Goal: Task Accomplishment & Management: Complete application form

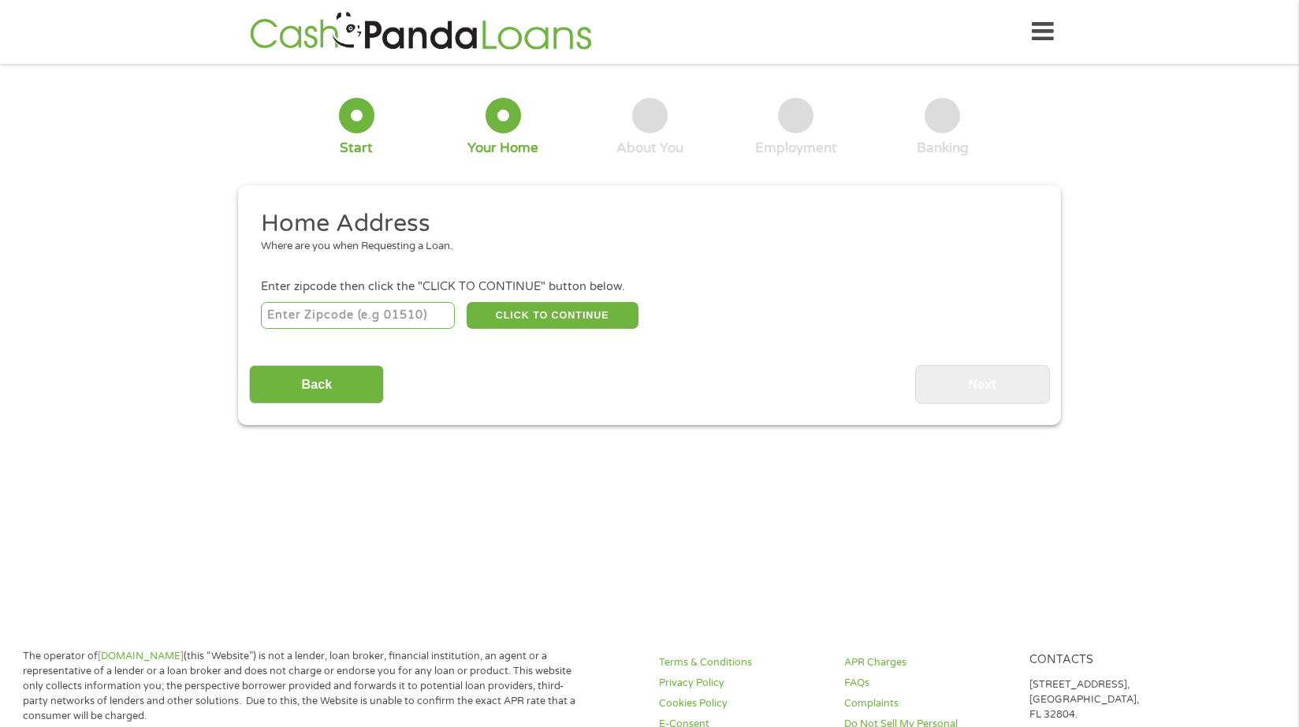
click at [356, 319] on input "number" at bounding box center [358, 315] width 195 height 27
type input "77073"
click at [501, 307] on button "CLICK TO CONTINUE" at bounding box center [553, 315] width 172 height 27
type input "77073"
type input "[GEOGRAPHIC_DATA]"
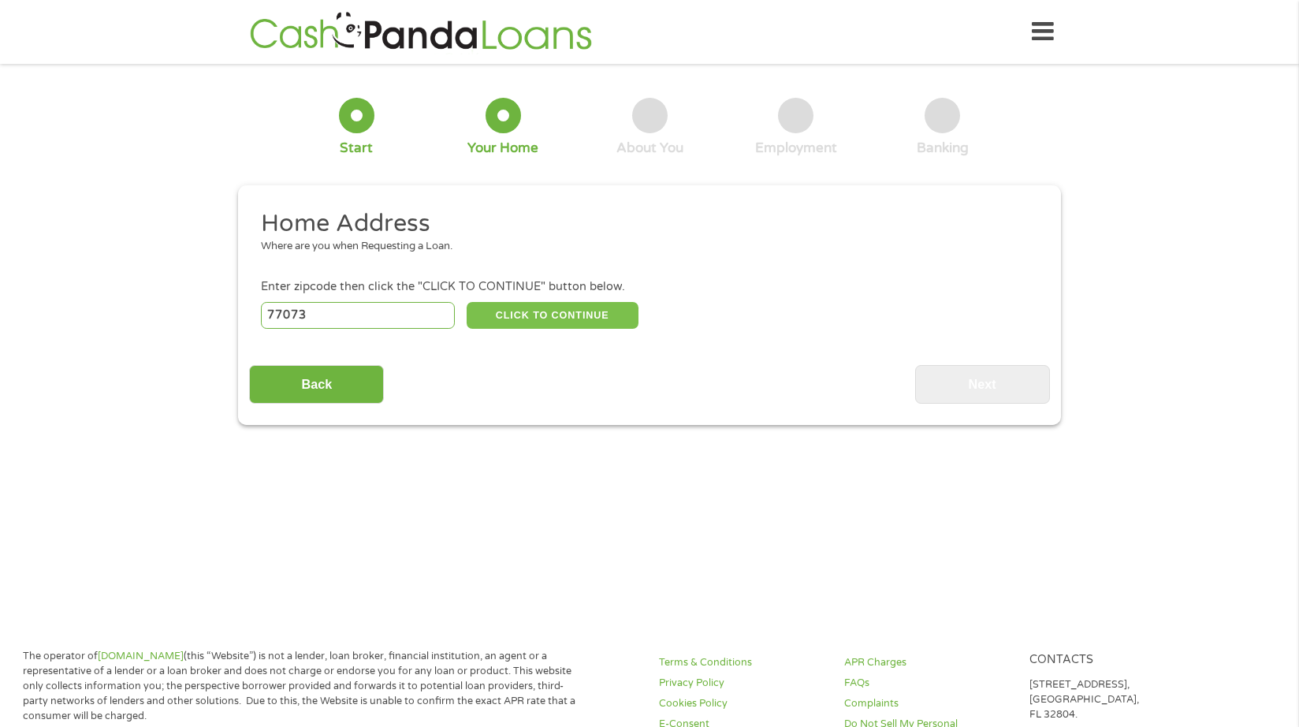
select select "[US_STATE]"
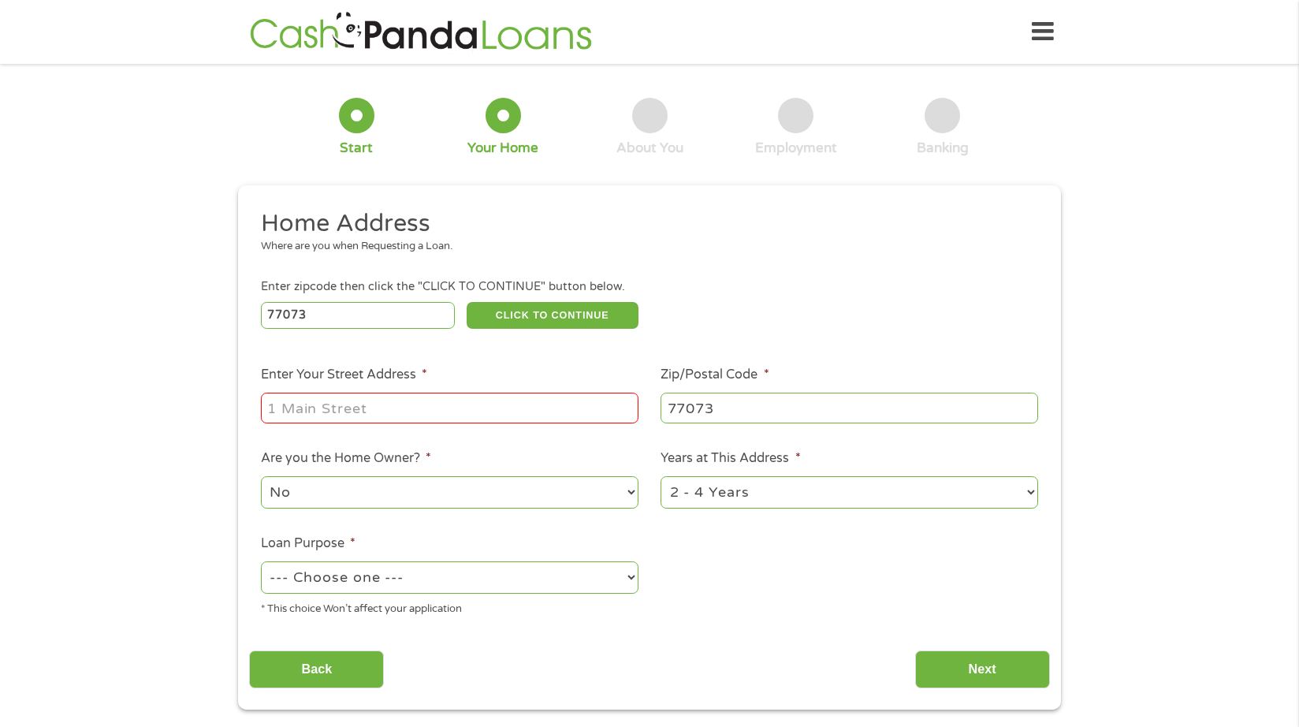
click at [401, 412] on input "Enter Your Street Address *" at bounding box center [450, 408] width 378 height 30
type input "[STREET_ADDRESS]"
click at [302, 487] on select "No Yes" at bounding box center [450, 492] width 378 height 32
select select "yes"
click at [261, 476] on select "No Yes" at bounding box center [450, 492] width 378 height 32
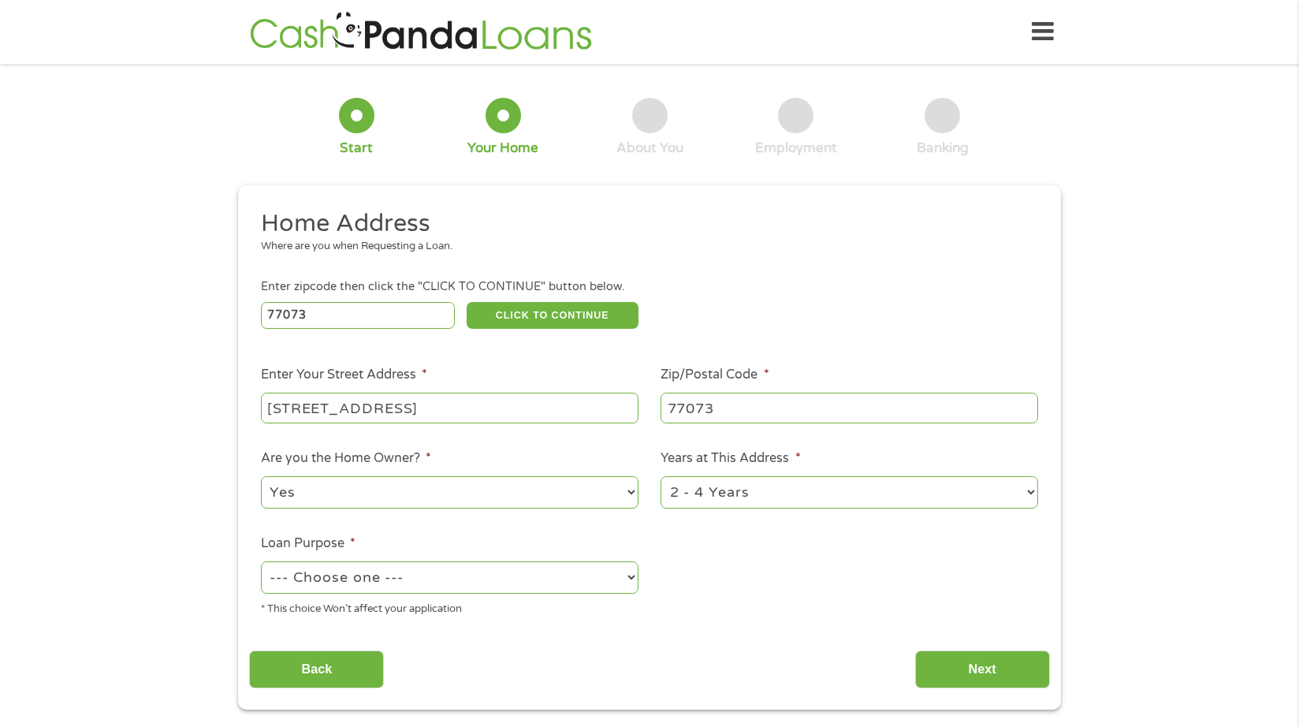
click at [799, 496] on select "1 Year or less 1 - 2 Years 2 - 4 Years Over 4 Years" at bounding box center [850, 492] width 378 height 32
select select "60months"
click at [661, 476] on select "1 Year or less 1 - 2 Years 2 - 4 Years Over 4 Years" at bounding box center [850, 492] width 378 height 32
click at [468, 586] on select "--- Choose one --- Pay Bills Debt Consolidation Home Improvement Major Purchase…" at bounding box center [450, 577] width 378 height 32
select select "medicalexpenses"
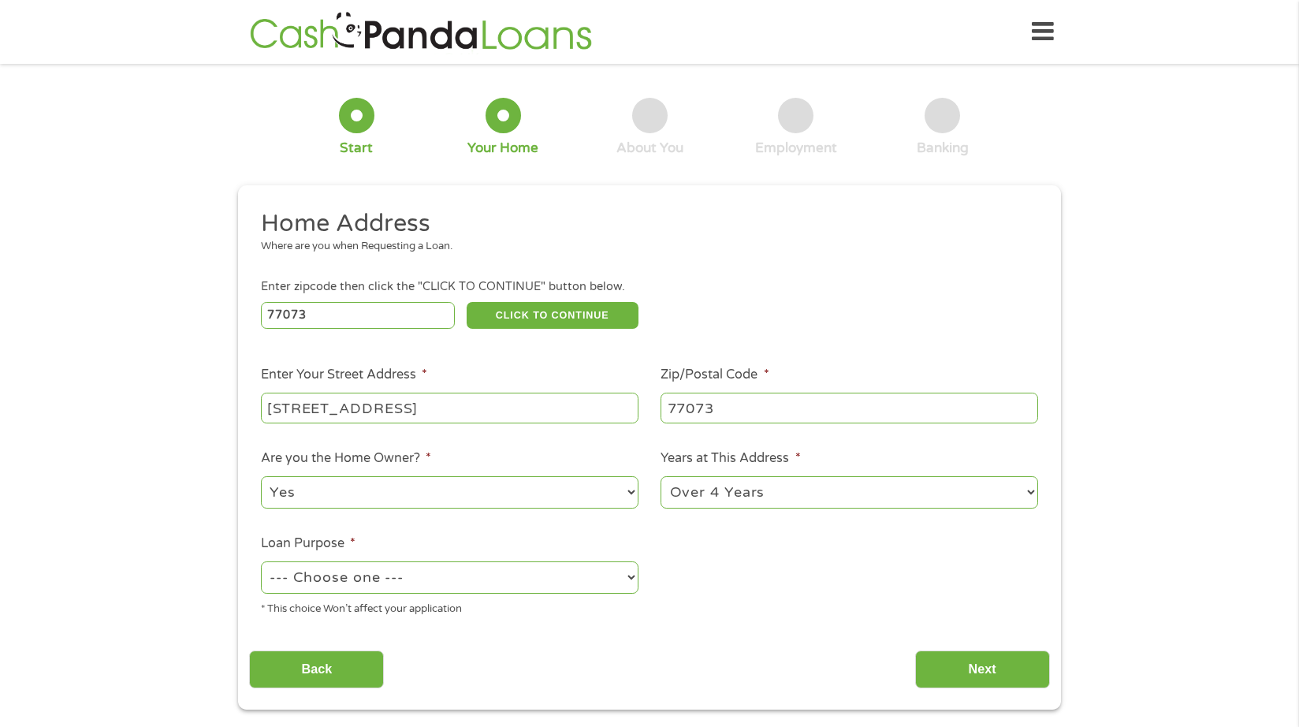
click at [261, 561] on select "--- Choose one --- Pay Bills Debt Consolidation Home Improvement Major Purchase…" at bounding box center [450, 577] width 378 height 32
click at [939, 666] on input "Next" at bounding box center [982, 669] width 135 height 39
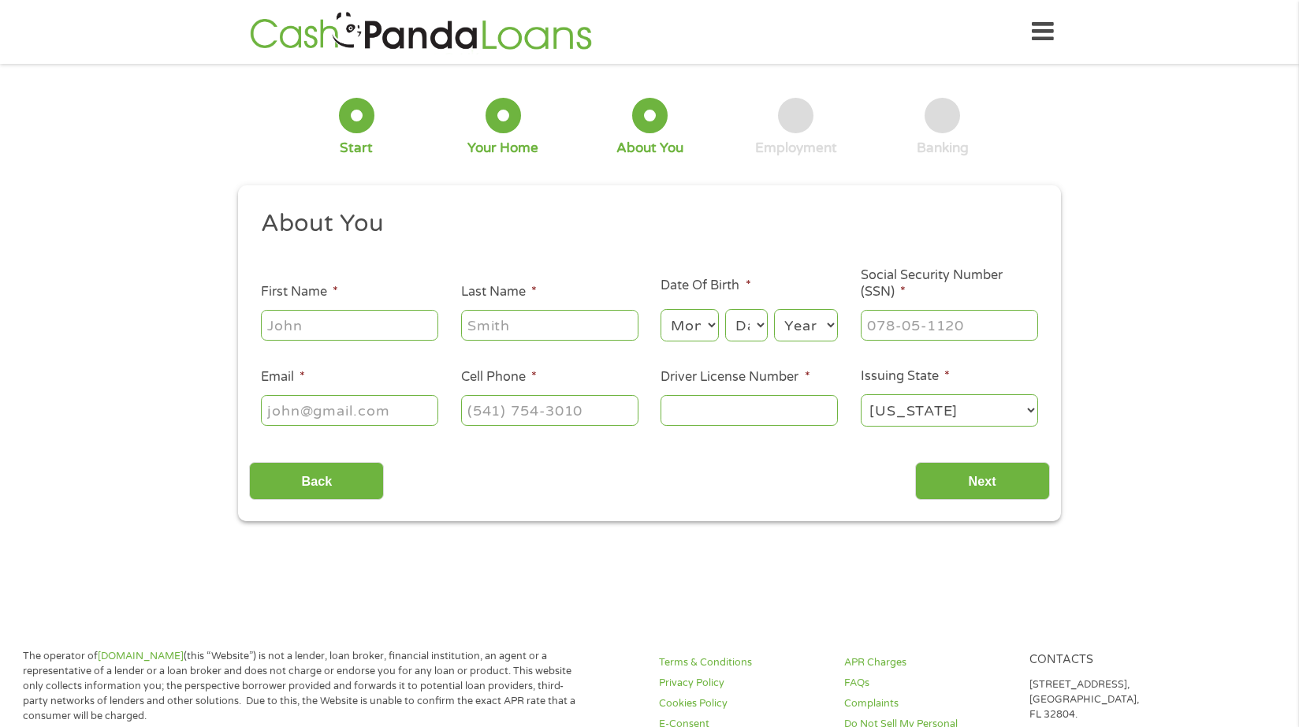
scroll to position [6, 6]
click at [333, 318] on input "First Name *" at bounding box center [349, 325] width 177 height 30
type input "[PERSON_NAME]"
click at [696, 338] on select "Month 1 2 3 4 5 6 7 8 9 10 11 12" at bounding box center [690, 325] width 58 height 32
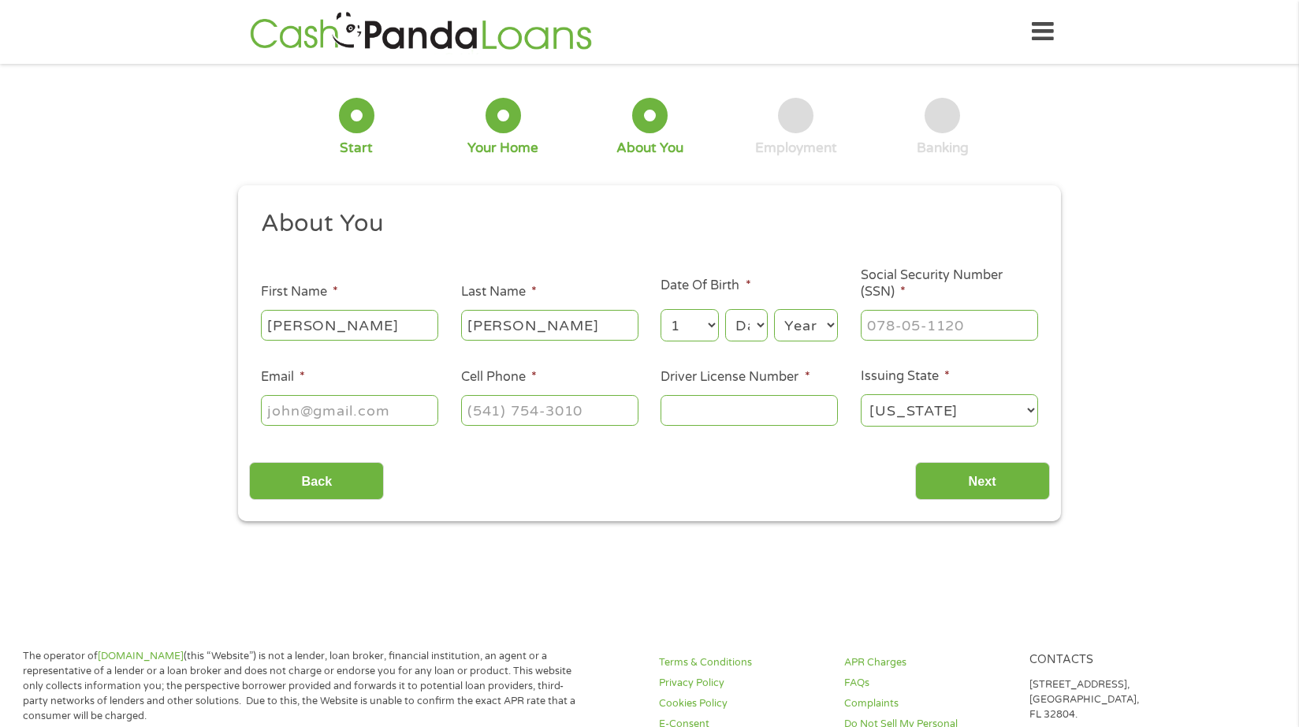
select select "4"
click at [661, 309] on select "Month 1 2 3 4 5 6 7 8 9 10 11 12" at bounding box center [690, 325] width 58 height 32
click at [743, 319] on select "Day 1 2 3 4 5 6 7 8 9 10 11 12 13 14 15 16 17 18 19 20 21 22 23 24 25 26 27 28 …" at bounding box center [746, 325] width 43 height 32
select select "1"
click at [725, 309] on select "Day 1 2 3 4 5 6 7 8 9 10 11 12 13 14 15 16 17 18 19 20 21 22 23 24 25 26 27 28 …" at bounding box center [746, 325] width 43 height 32
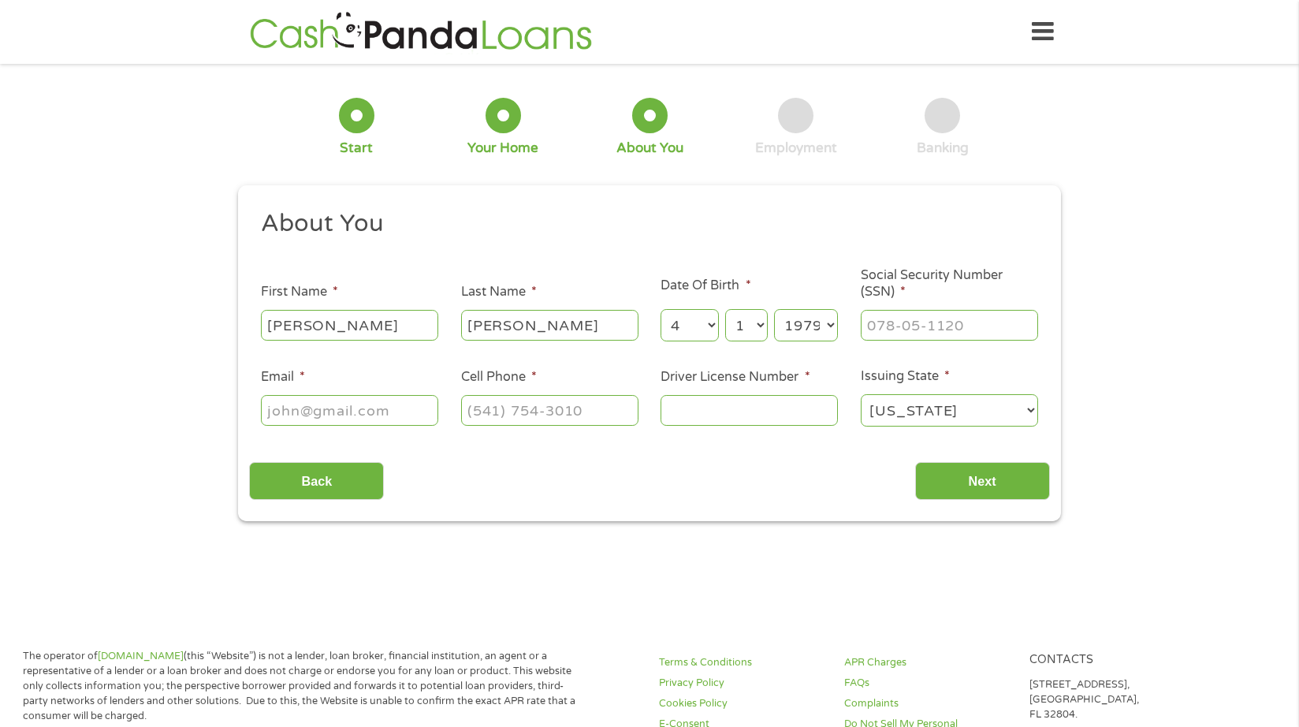
select select "1971"
type input "642-28-5948"
type input "S"
type input "[EMAIL_ADDRESS][DOMAIN_NAME]"
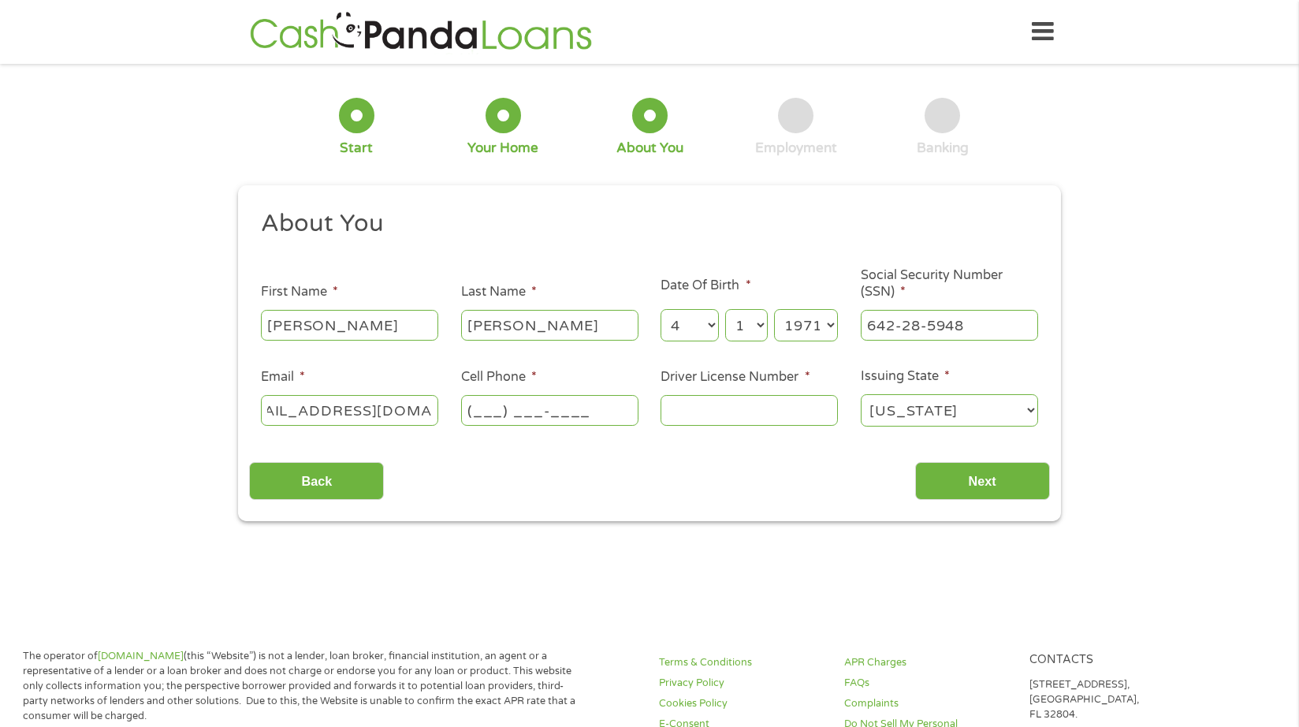
scroll to position [0, 0]
type input "[PHONE_NUMBER]"
type input "04155769"
click at [980, 498] on input "Next" at bounding box center [982, 481] width 135 height 39
click at [959, 480] on input "Next" at bounding box center [982, 481] width 135 height 39
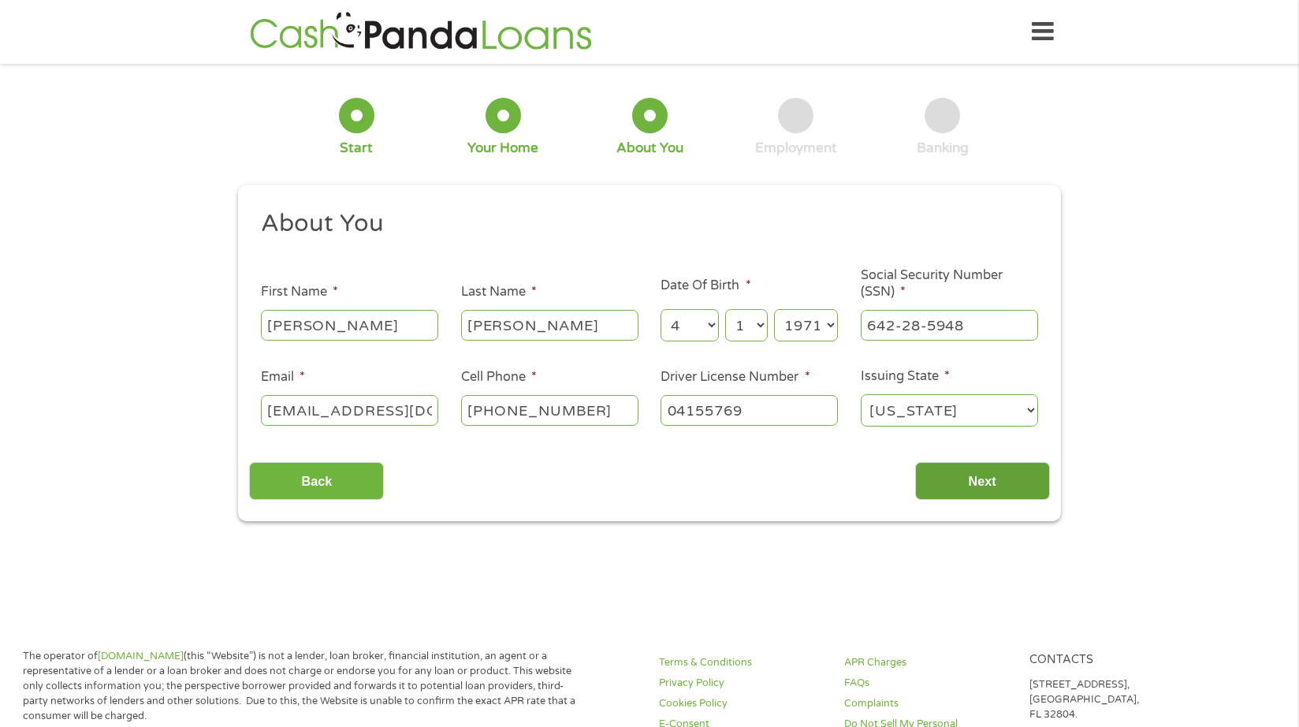
click at [988, 466] on input "Next" at bounding box center [982, 481] width 135 height 39
click at [971, 483] on input "Next" at bounding box center [982, 481] width 135 height 39
click at [972, 483] on input "Next" at bounding box center [982, 481] width 135 height 39
click at [956, 311] on input "642-28-5948" at bounding box center [949, 325] width 177 height 30
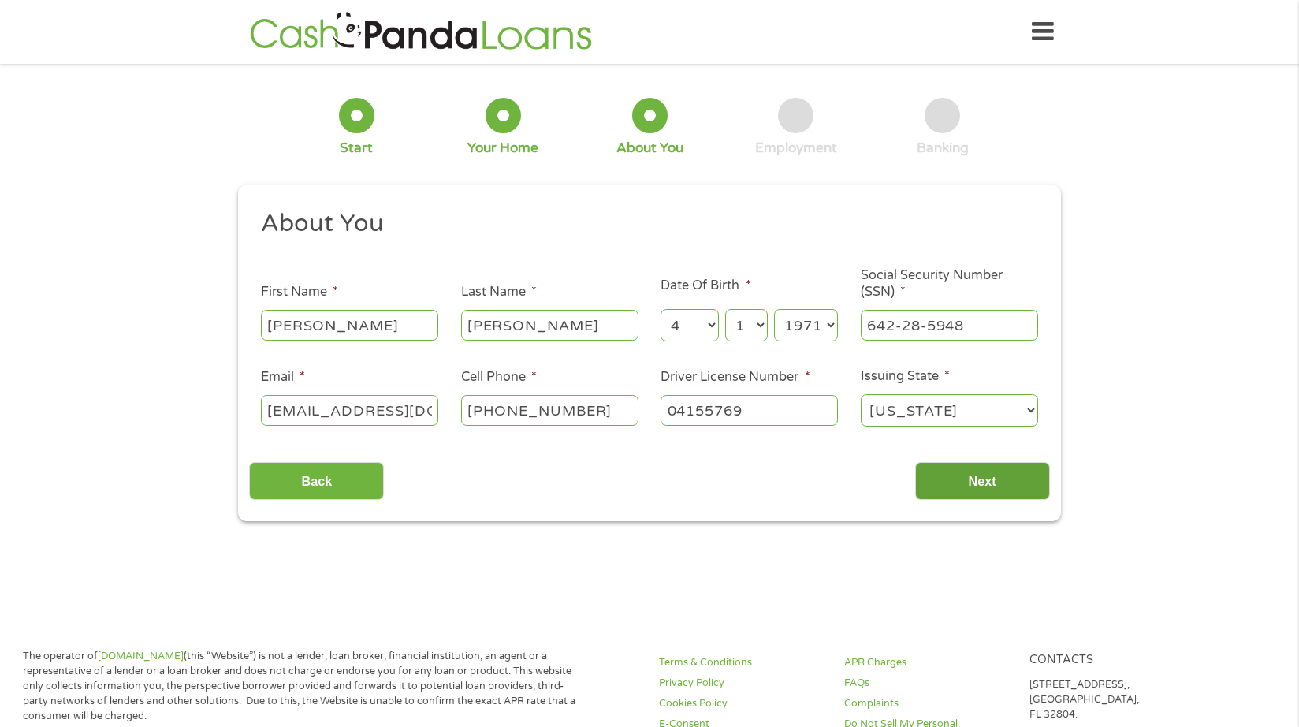
click at [942, 487] on input "Next" at bounding box center [982, 481] width 135 height 39
click at [799, 410] on input "04155769" at bounding box center [749, 410] width 177 height 30
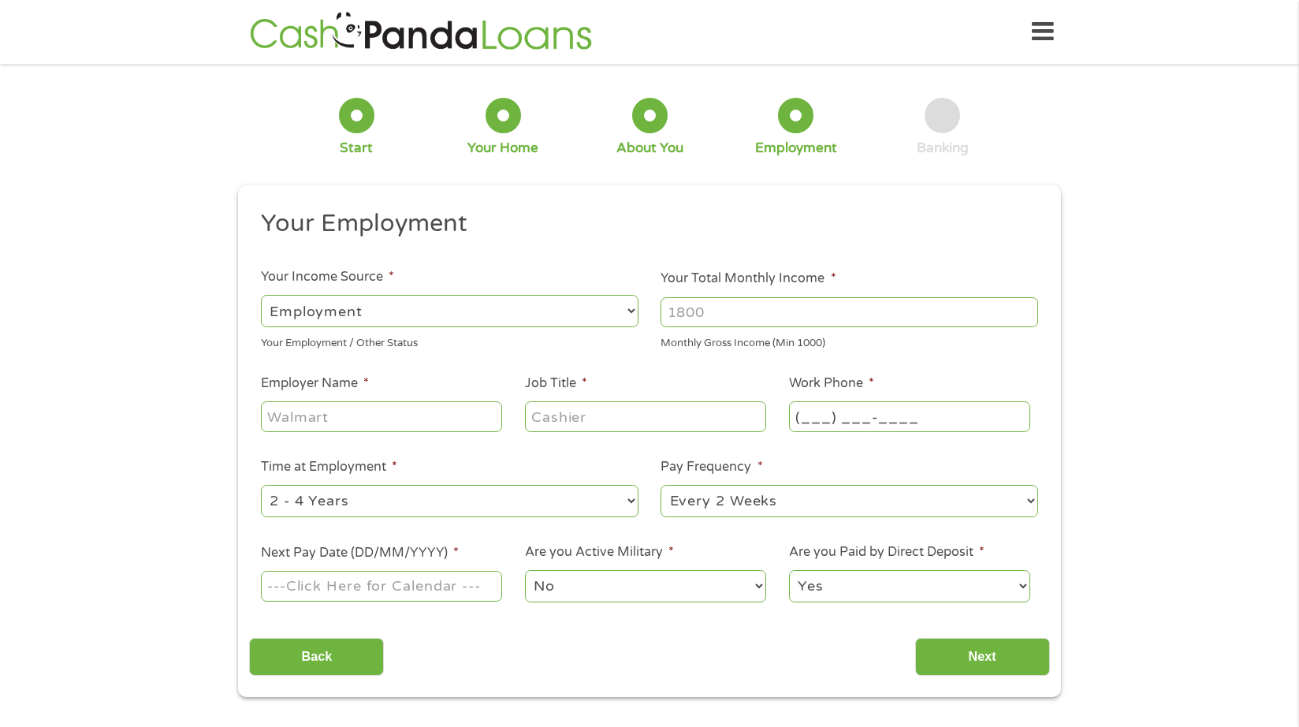
click at [979, 419] on input "(___) ___-____" at bounding box center [909, 416] width 241 height 30
click at [434, 313] on select "--- Choose one --- Employment [DEMOGRAPHIC_DATA] Benefits" at bounding box center [450, 311] width 378 height 32
select select "selfEmployed"
click at [261, 295] on select "--- Choose one --- Employment [DEMOGRAPHIC_DATA] Benefits" at bounding box center [450, 311] width 378 height 32
click at [745, 318] on input "Your Total Monthly Income *" at bounding box center [850, 312] width 378 height 30
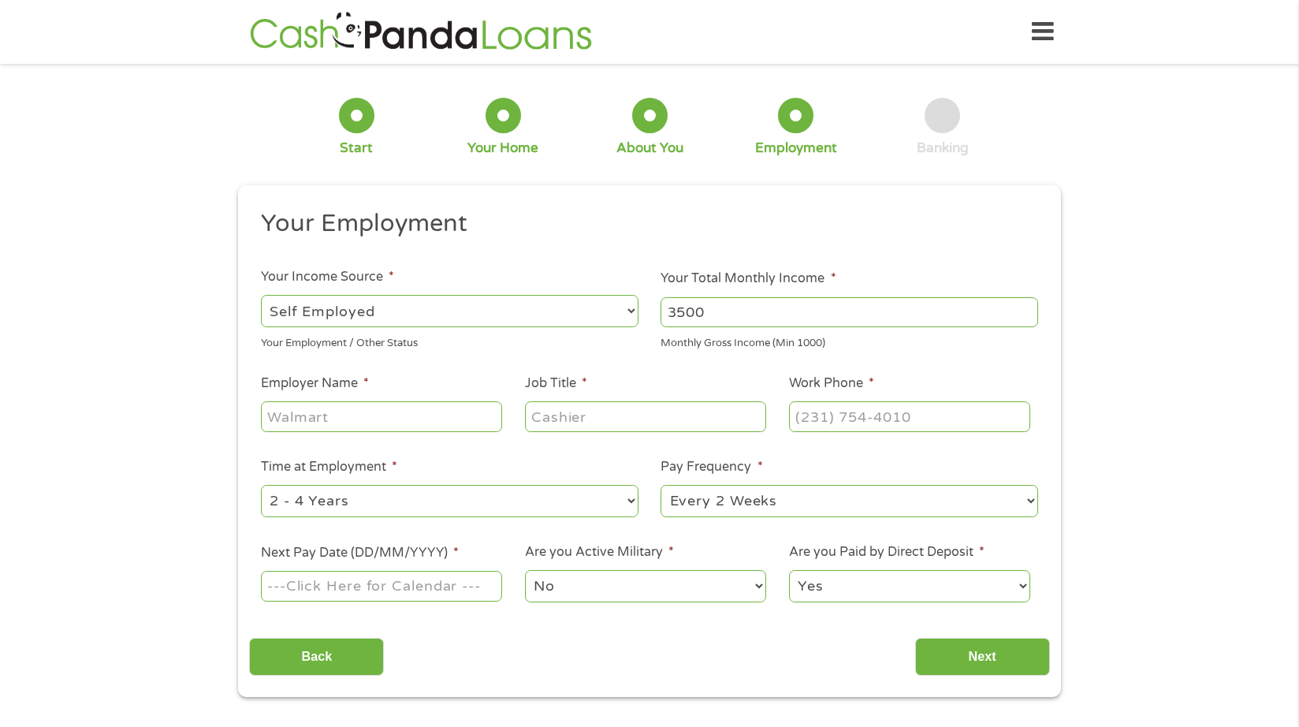
type input "3500"
click at [317, 410] on input "Employer Name *" at bounding box center [381, 416] width 241 height 30
type input "silverstone"
type input "subcontractor"
click at [851, 428] on input "(___) ___-____" at bounding box center [909, 416] width 241 height 30
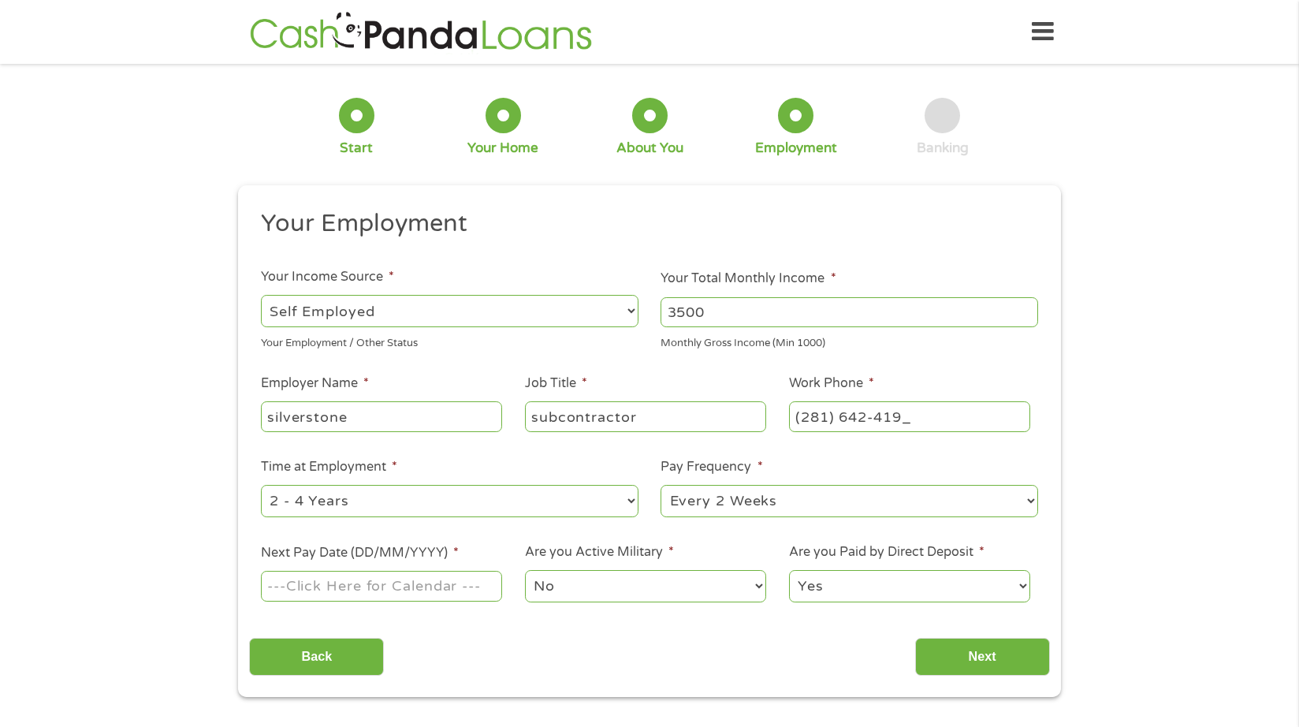
type input "[PHONE_NUMBER]"
click at [506, 509] on select "--- Choose one --- 1 Year or less 1 - 2 Years 2 - 4 Years Over 4 Years" at bounding box center [450, 501] width 378 height 32
select select "60months"
click at [261, 485] on select "--- Choose one --- 1 Year or less 1 - 2 Years 2 - 4 Years Over 4 Years" at bounding box center [450, 501] width 378 height 32
click at [732, 503] on select "--- Choose one --- Every 2 Weeks Every Week Monthly Semi-Monthly" at bounding box center [850, 501] width 378 height 32
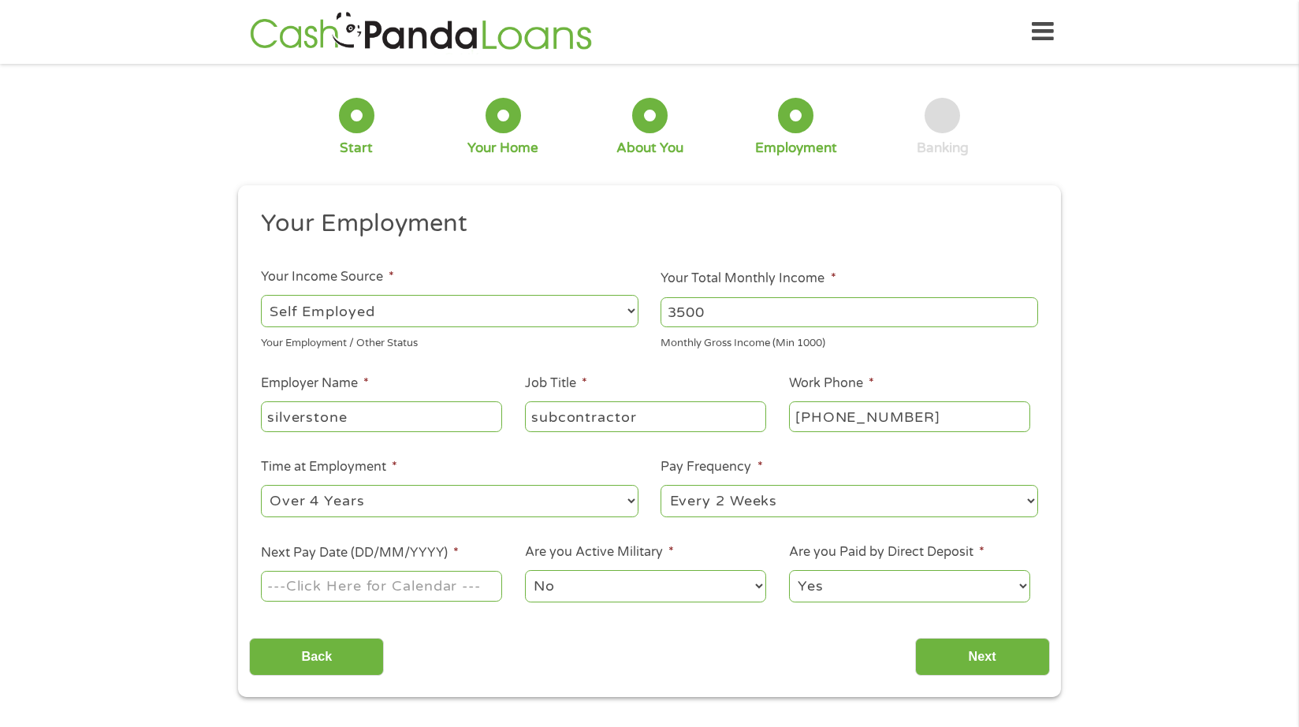
select select "monthly"
click at [661, 485] on select "--- Choose one --- Every 2 Weeks Every Week Monthly Semi-Monthly" at bounding box center [850, 501] width 378 height 32
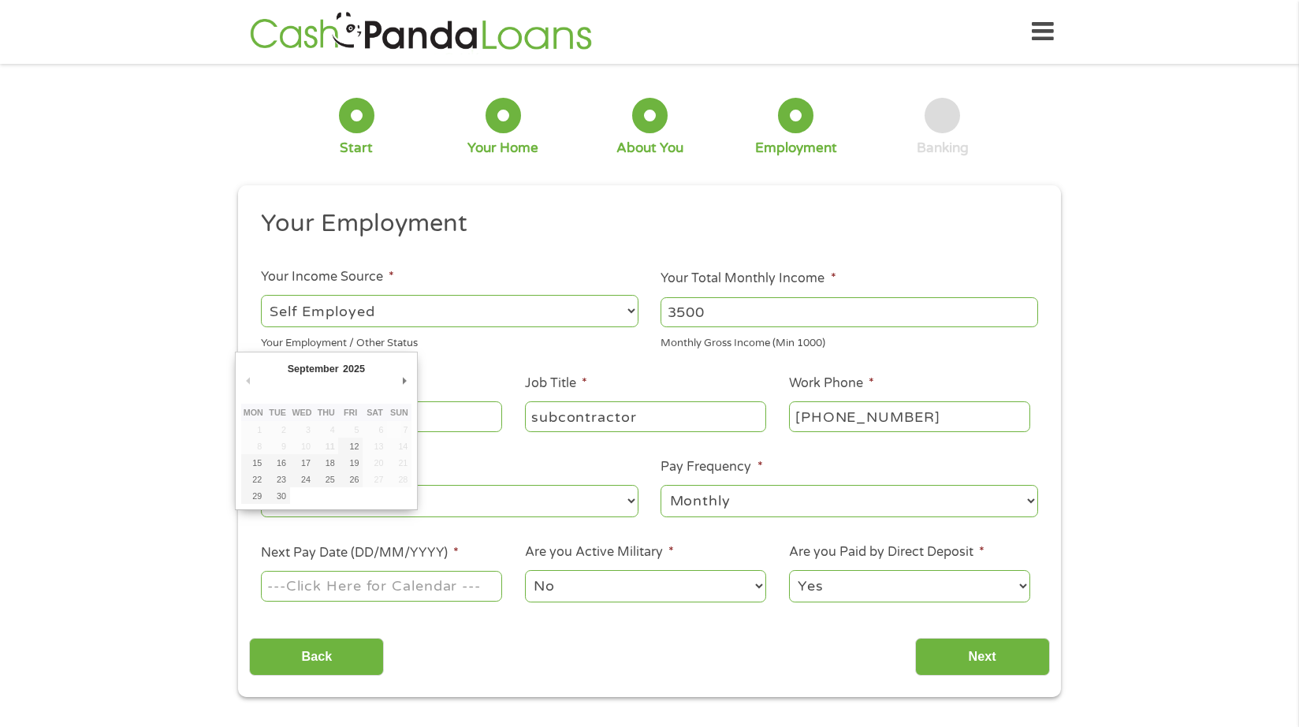
click at [322, 590] on input "Next Pay Date (DD/MM/YYYY) *" at bounding box center [381, 586] width 241 height 30
type input "[DATE]"
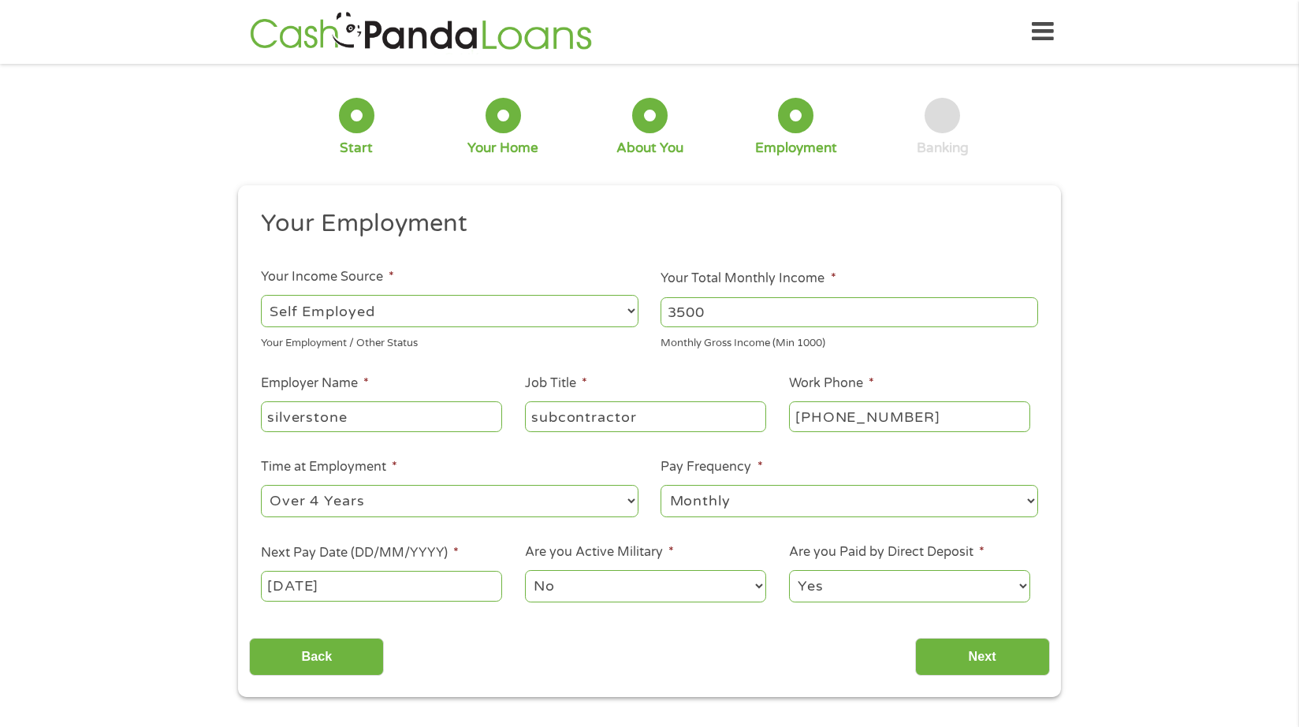
click at [865, 582] on select "Yes No" at bounding box center [909, 586] width 241 height 32
select select "0"
click at [789, 570] on select "Yes No" at bounding box center [909, 586] width 241 height 32
click at [947, 652] on input "Next" at bounding box center [982, 657] width 135 height 39
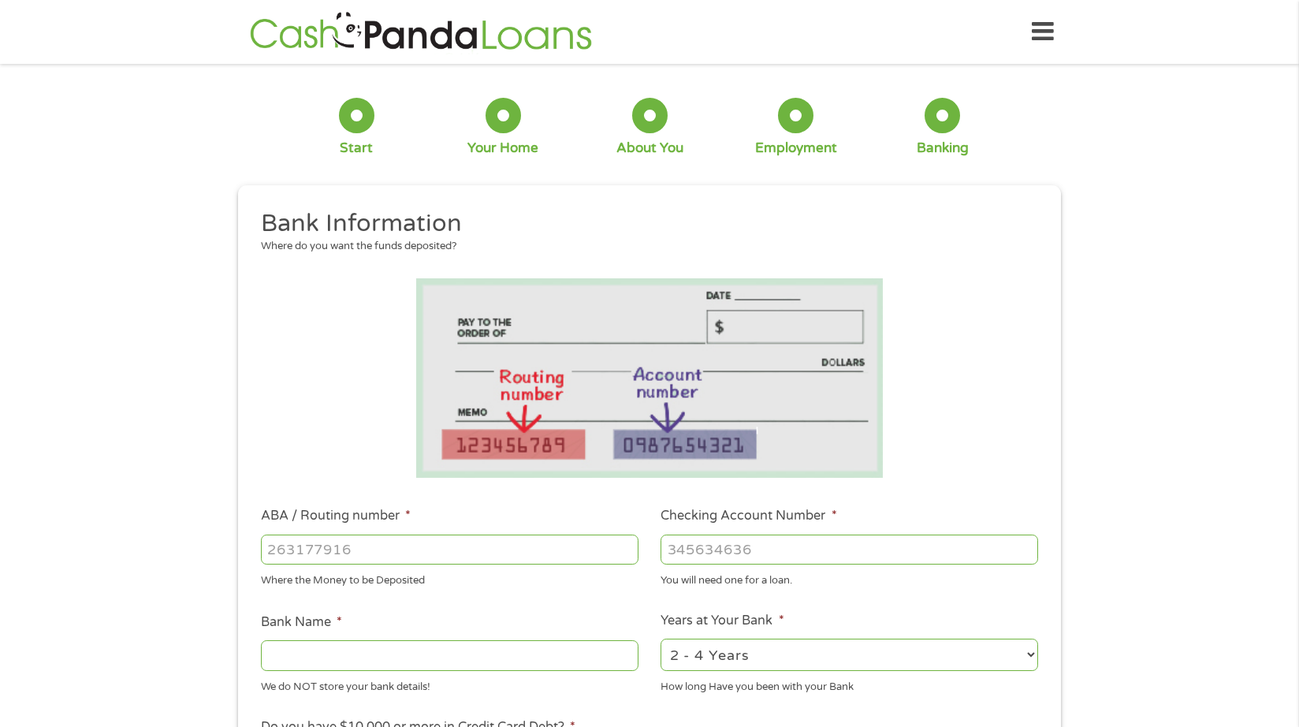
click at [401, 540] on input "ABA / Routing number *" at bounding box center [450, 550] width 378 height 30
type input "111000614"
type input "JPMORGAN CHASE BANK NA"
type input "111000614"
type input "1826272815"
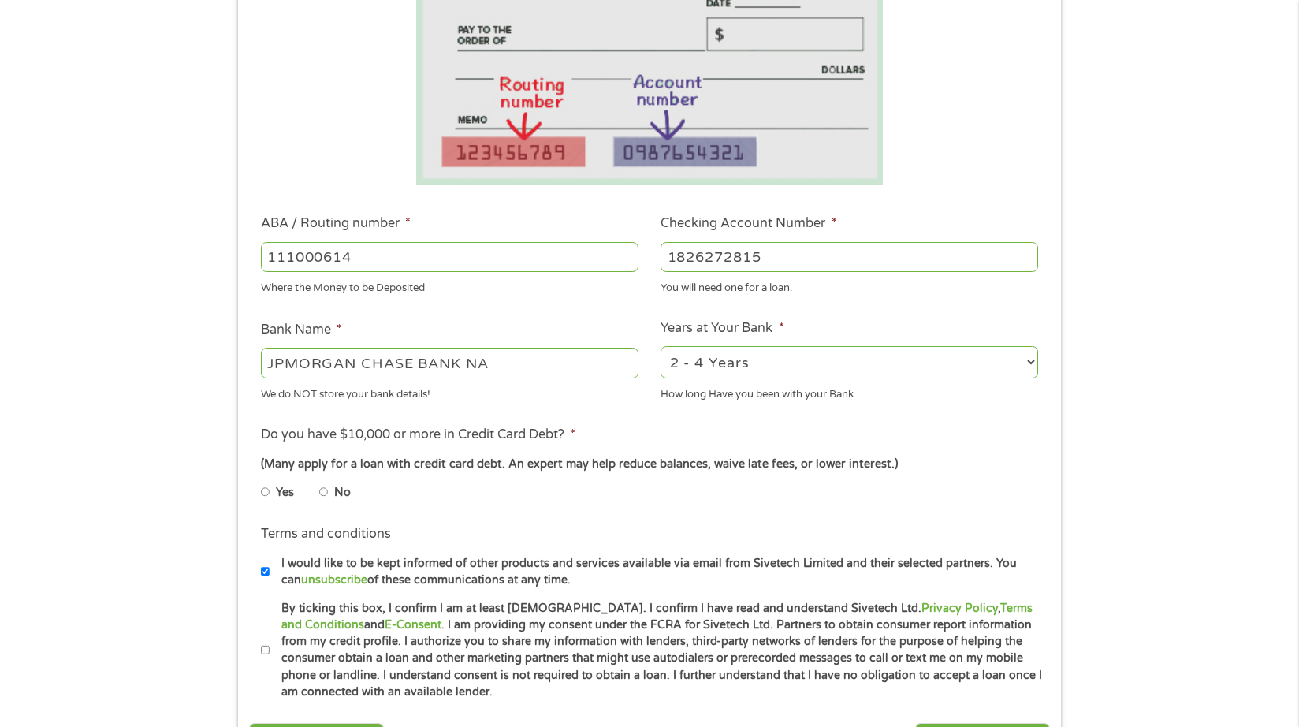
scroll to position [315, 0]
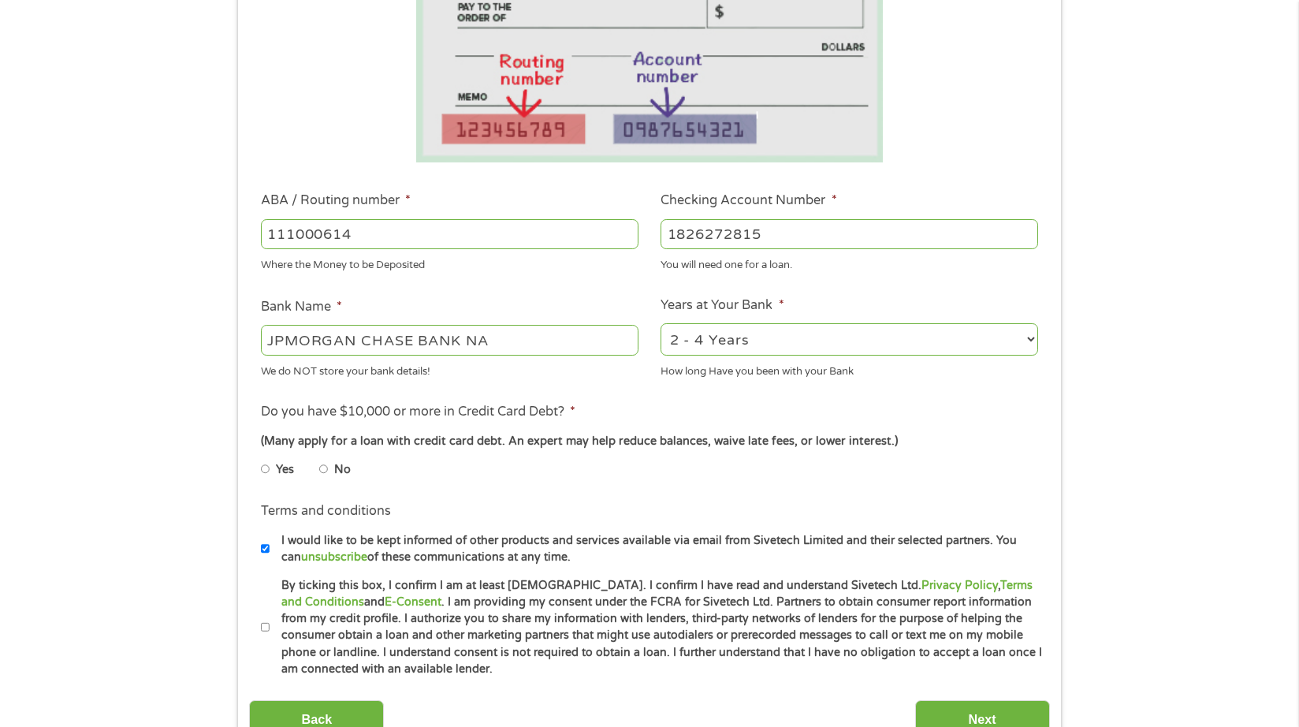
click at [693, 346] on select "2 - 4 Years 6 - 12 Months 1 - 2 Years Over 4 Years" at bounding box center [850, 339] width 378 height 32
select select "60months"
click at [661, 323] on select "2 - 4 Years 6 - 12 Months 1 - 2 Years Over 4 Years" at bounding box center [850, 339] width 378 height 32
click at [323, 471] on input "No" at bounding box center [323, 469] width 9 height 25
radio input "true"
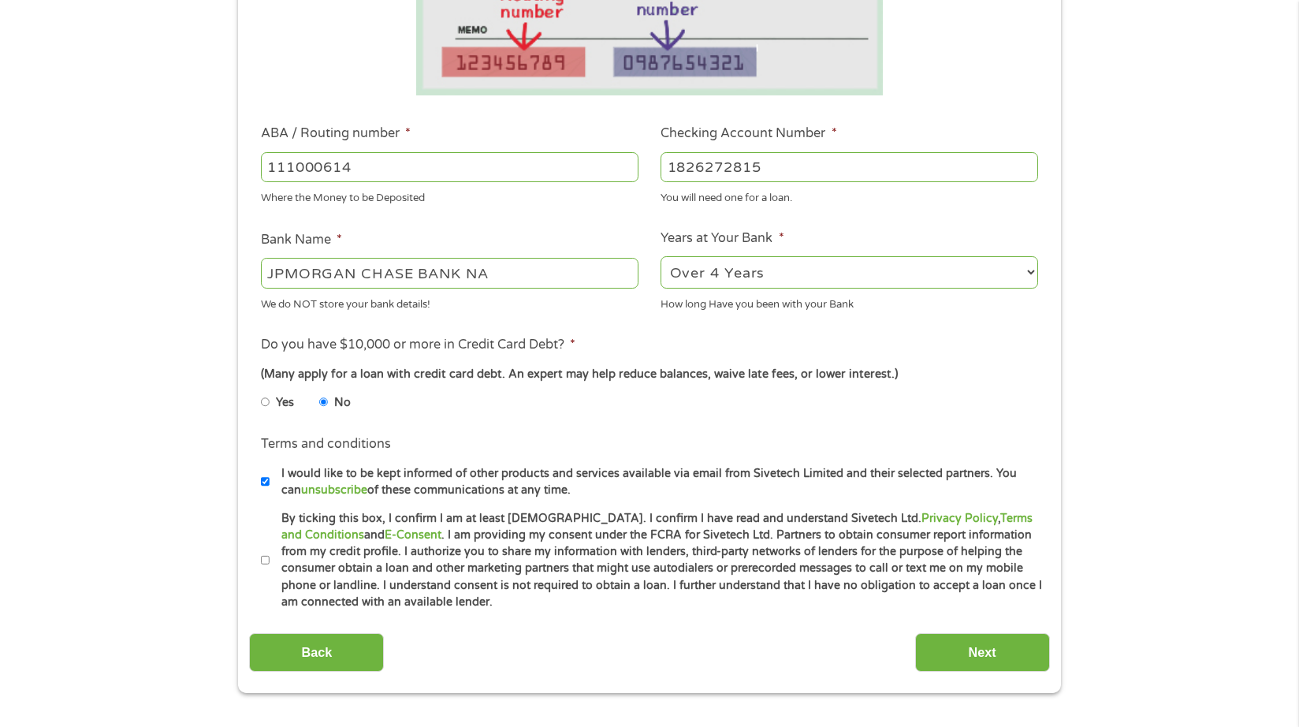
scroll to position [473, 0]
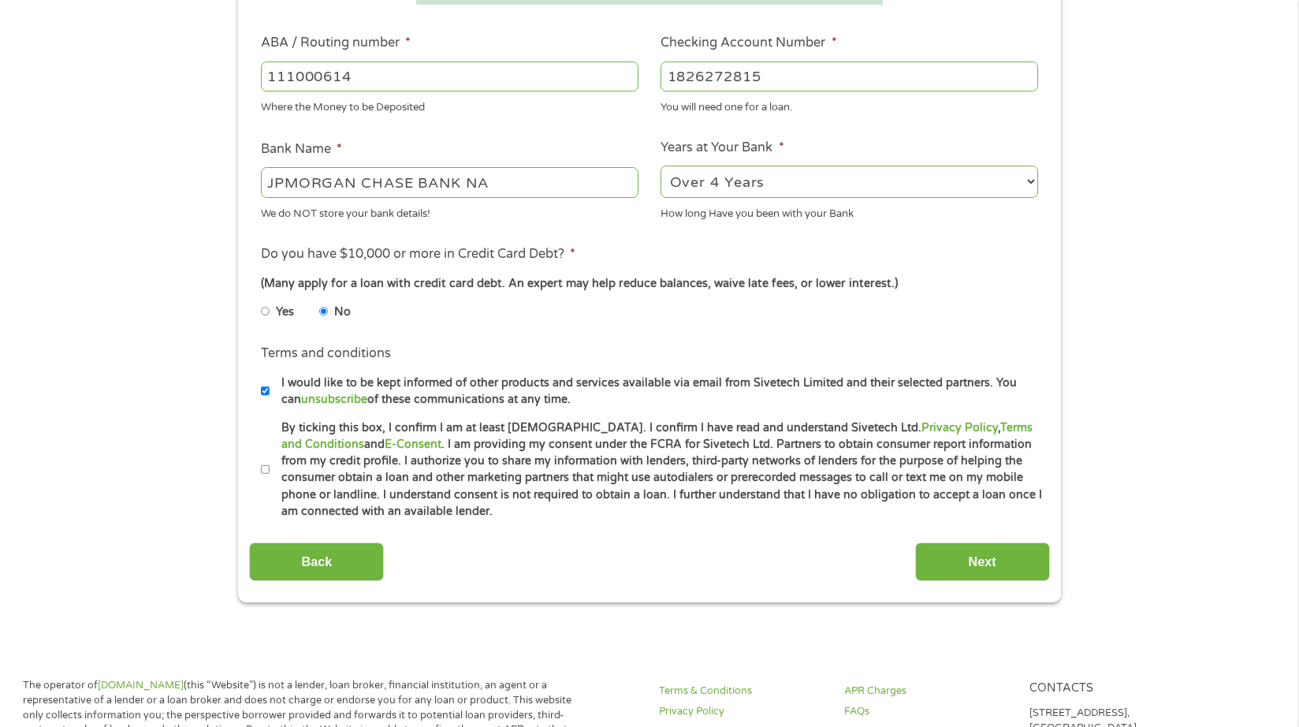
click at [261, 468] on input "By ticking this box, I confirm I am at least [DEMOGRAPHIC_DATA]. I confirm I ha…" at bounding box center [265, 469] width 9 height 25
checkbox input "true"
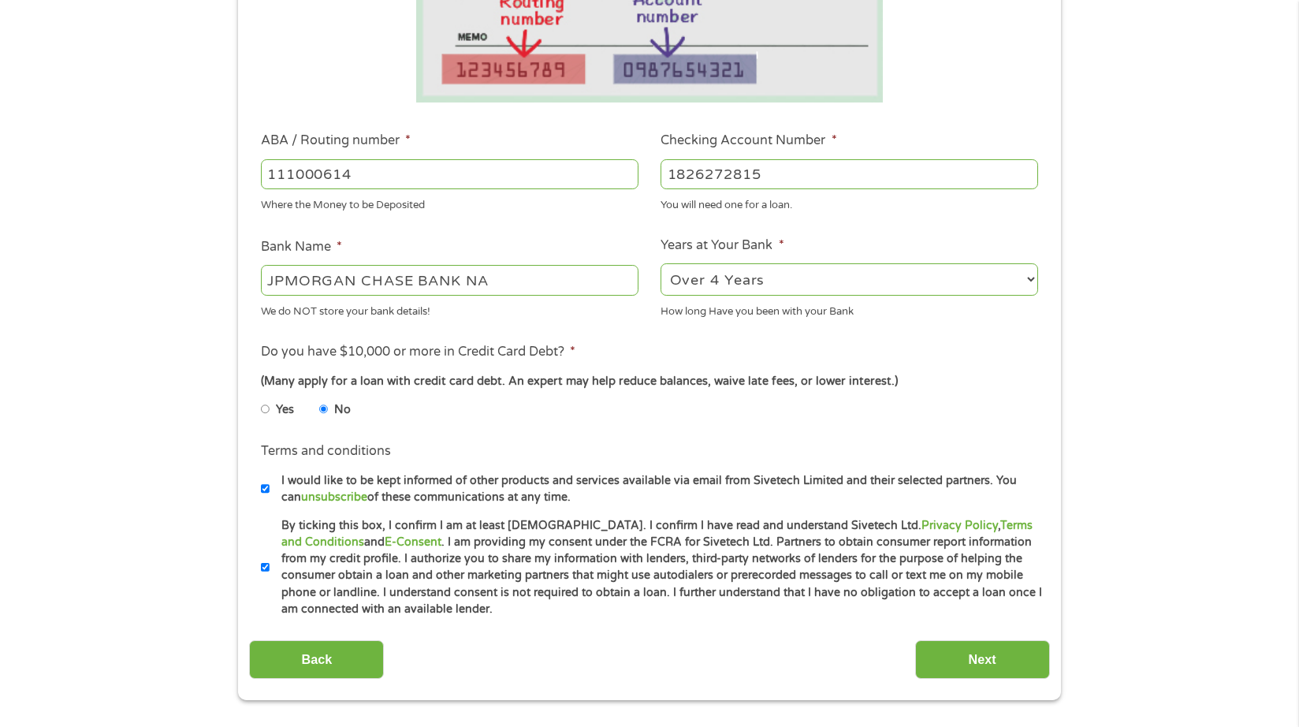
scroll to position [373, 0]
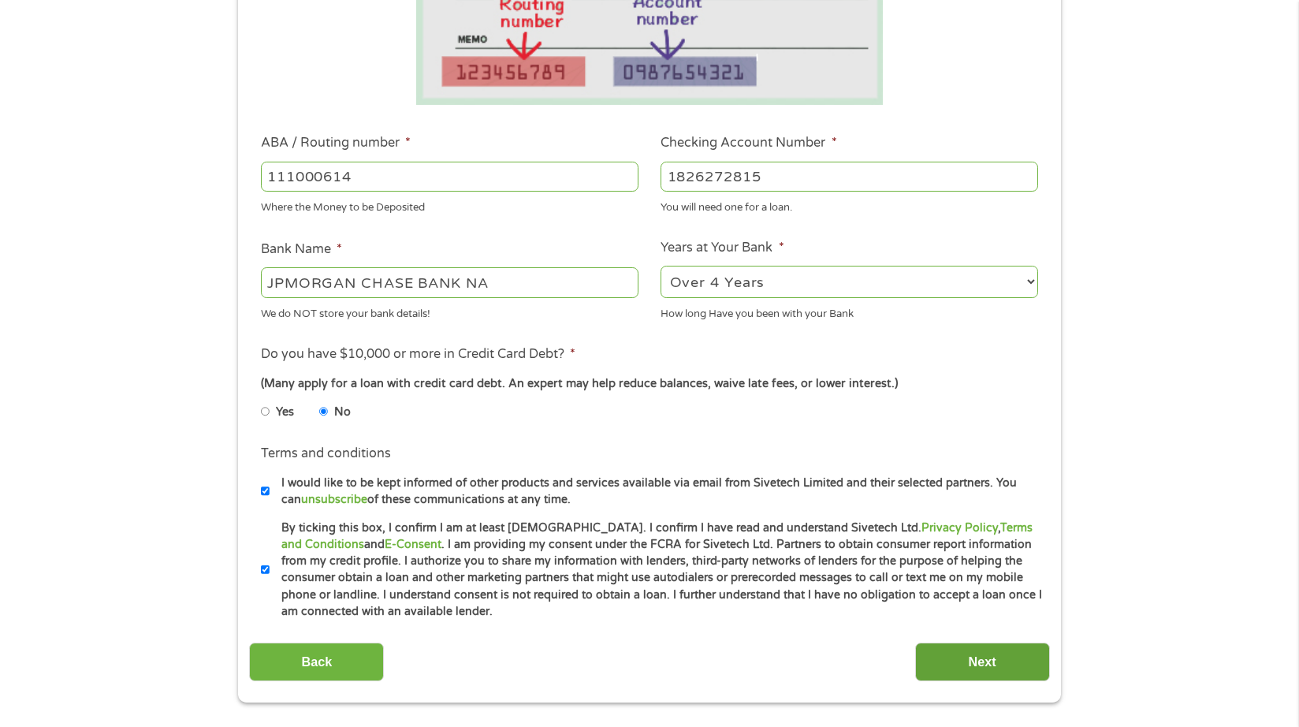
click at [944, 651] on input "Next" at bounding box center [982, 662] width 135 height 39
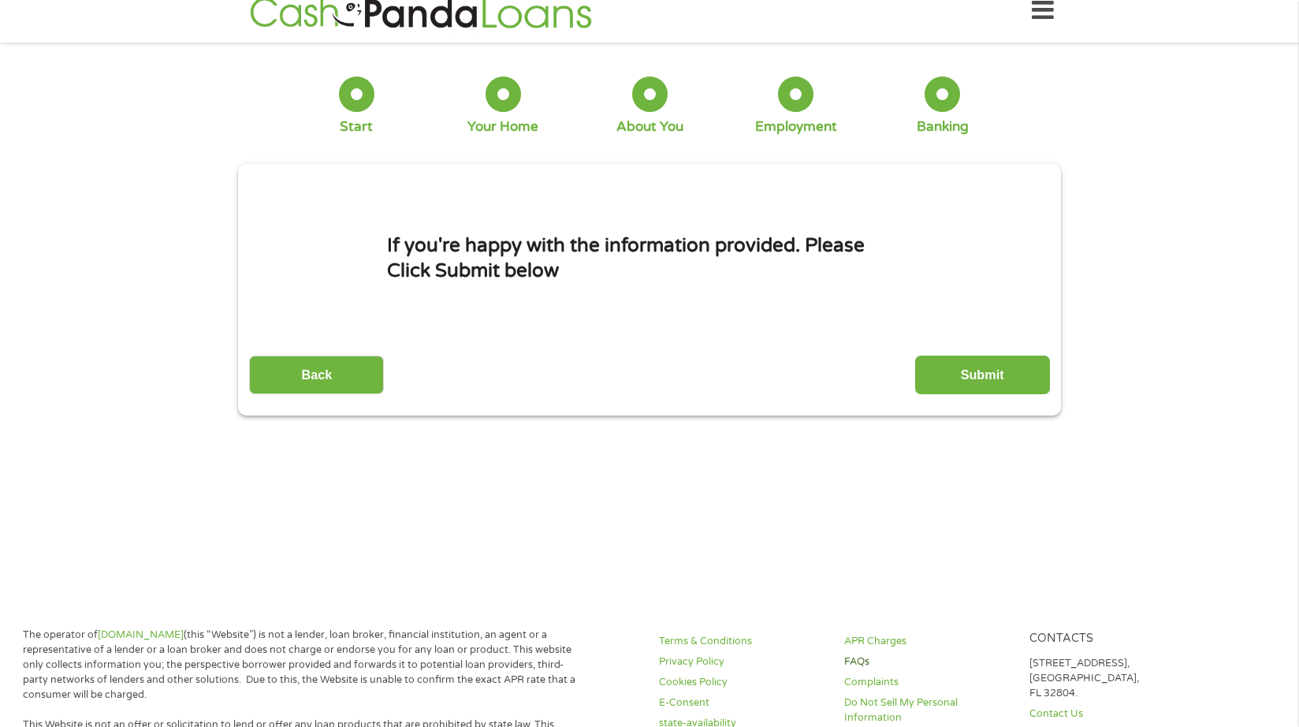
scroll to position [0, 0]
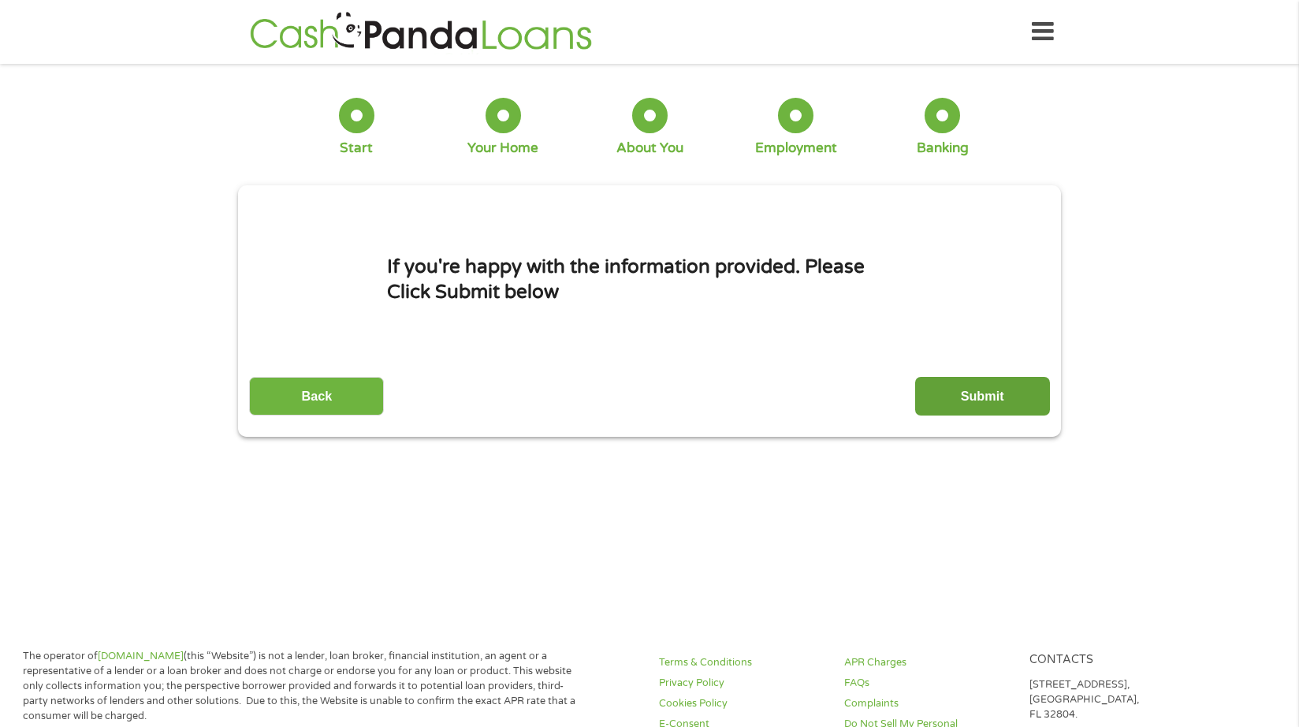
click at [1009, 396] on input "Submit" at bounding box center [982, 396] width 135 height 39
